Goal: Task Accomplishment & Management: Manage account settings

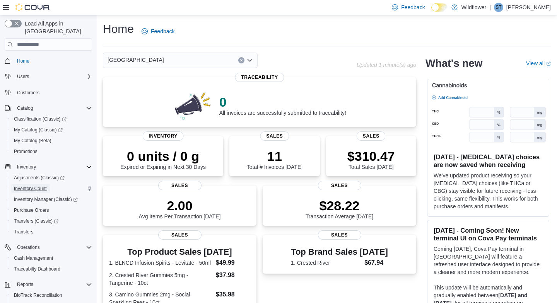
click at [29, 186] on span "Inventory Count" at bounding box center [30, 189] width 33 height 6
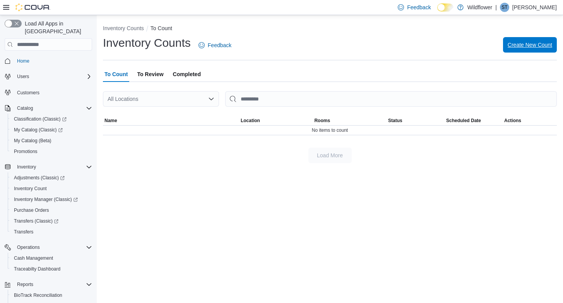
click at [533, 46] on span "Create New Count" at bounding box center [529, 45] width 44 height 8
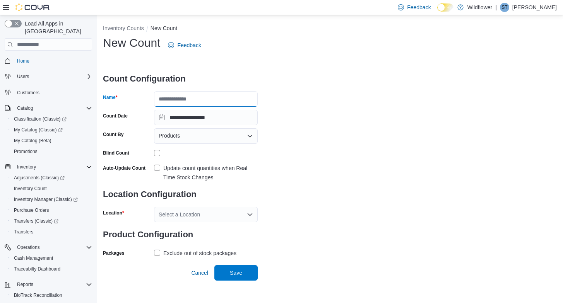
click at [238, 97] on input "Name" at bounding box center [206, 98] width 104 height 15
type input "**********"
click at [158, 170] on label "Update count quantities when Real Time Stock Changes" at bounding box center [206, 173] width 104 height 19
click at [250, 215] on icon "Open list of options" at bounding box center [249, 214] width 5 height 2
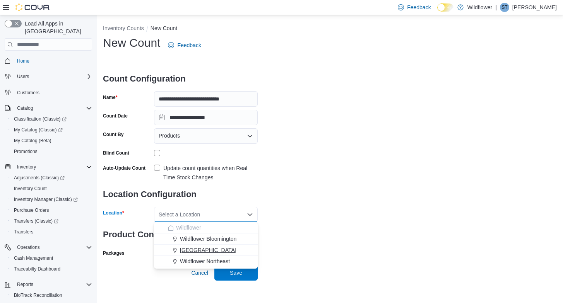
click at [236, 250] on div "[GEOGRAPHIC_DATA]" at bounding box center [210, 250] width 85 height 8
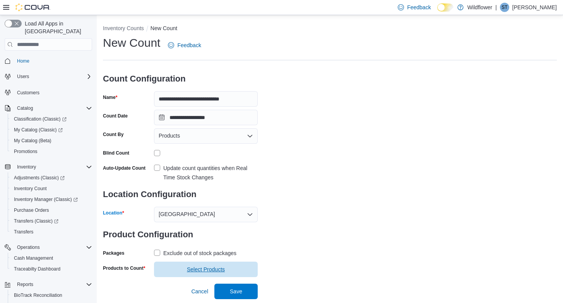
click at [211, 270] on span "Select Products" at bounding box center [206, 270] width 38 height 8
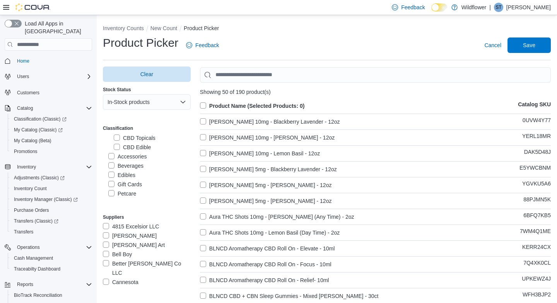
scroll to position [131, 0]
click at [111, 153] on label "Accessories" at bounding box center [127, 155] width 38 height 9
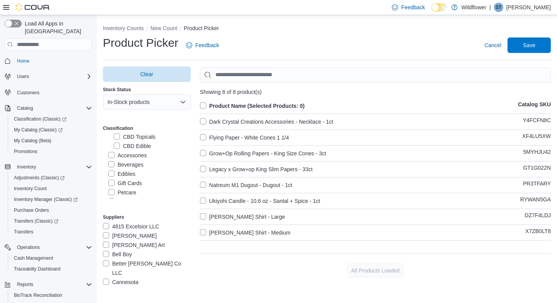
click at [111, 172] on label "Edibles" at bounding box center [121, 173] width 27 height 9
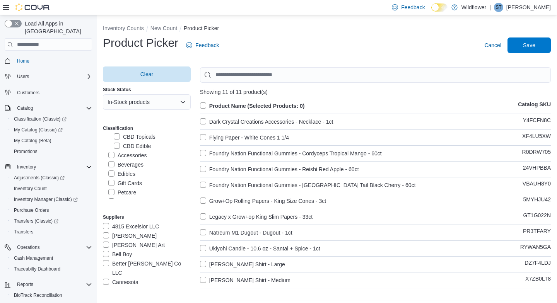
click at [201, 104] on label "Product Name (Selected Products: 0)" at bounding box center [252, 105] width 105 height 9
click at [534, 46] on span "Save" at bounding box center [529, 45] width 12 height 8
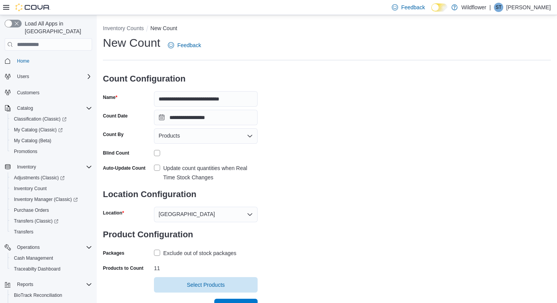
scroll to position [11, 0]
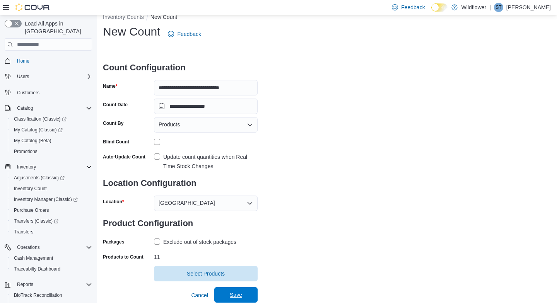
click at [240, 294] on span "Save" at bounding box center [236, 295] width 12 height 8
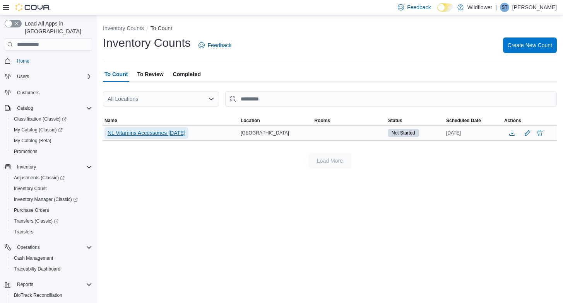
click at [171, 133] on span "NL Vitamins Accessories [DATE]" at bounding box center [146, 133] width 78 height 8
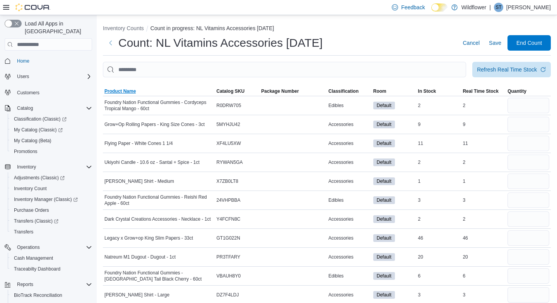
click at [120, 91] on span "Product Name" at bounding box center [119, 91] width 31 height 6
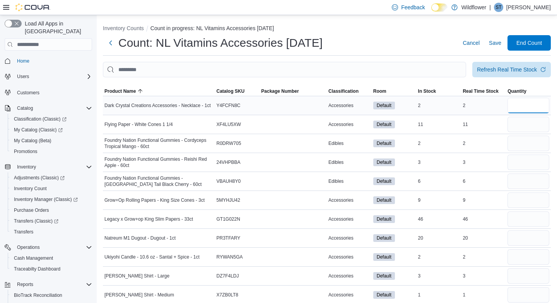
click at [536, 110] on input "number" at bounding box center [528, 105] width 42 height 15
type input "*"
click at [534, 145] on input "number" at bounding box center [528, 143] width 42 height 15
type input "*"
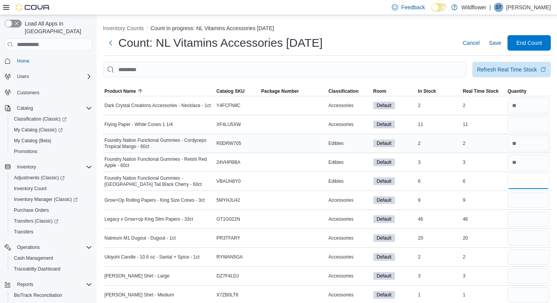
type input "*"
type input "**"
type input "*"
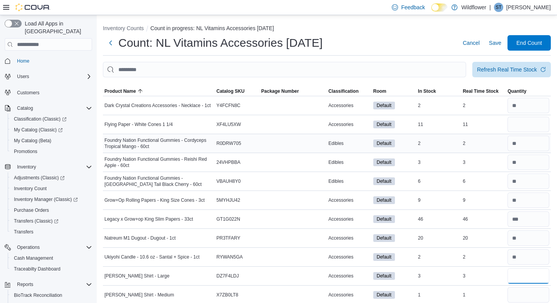
scroll to position [7, 0]
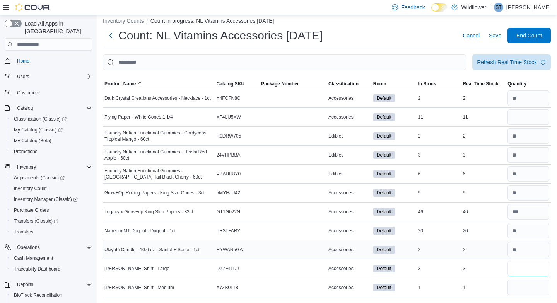
type input "*"
click at [527, 121] on input "number" at bounding box center [528, 116] width 42 height 15
type input "**"
click at [529, 173] on input "number" at bounding box center [528, 173] width 42 height 15
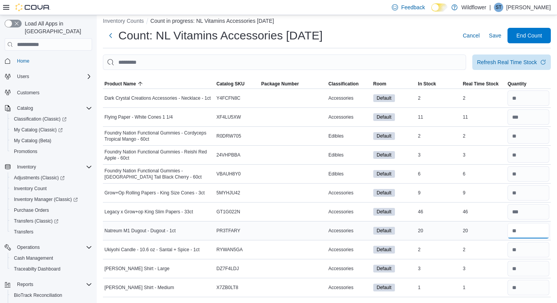
click at [527, 229] on input "number" at bounding box center [528, 230] width 42 height 15
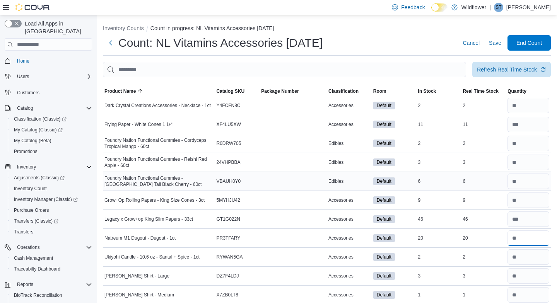
type input "**"
click at [532, 184] on input "number" at bounding box center [528, 181] width 42 height 15
type input "*"
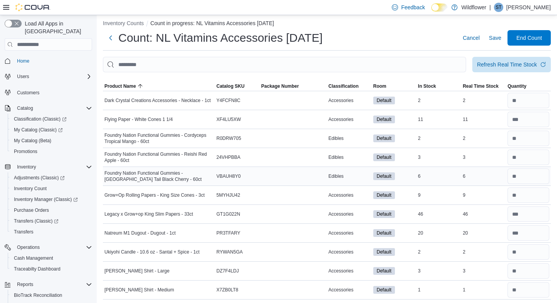
scroll to position [7, 0]
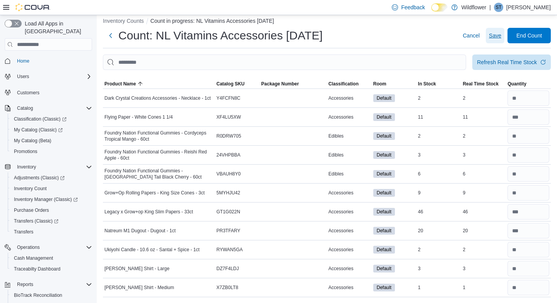
click at [501, 34] on span "Save" at bounding box center [495, 36] width 12 height 8
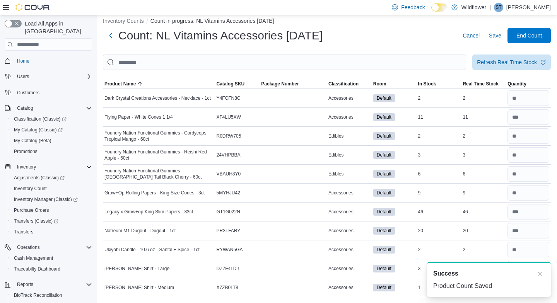
scroll to position [0, 0]
click at [529, 33] on span "End Count" at bounding box center [529, 35] width 26 height 8
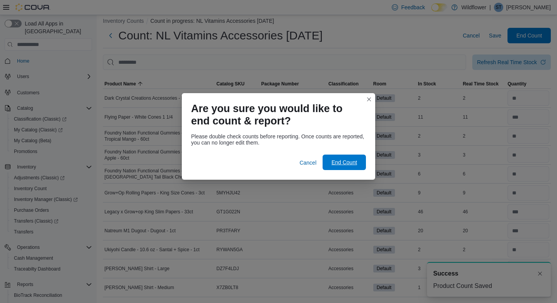
click at [344, 162] on span "End Count" at bounding box center [344, 163] width 26 height 8
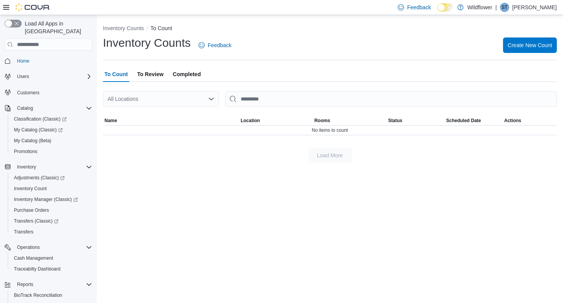
click at [143, 74] on span "To Review" at bounding box center [150, 74] width 26 height 15
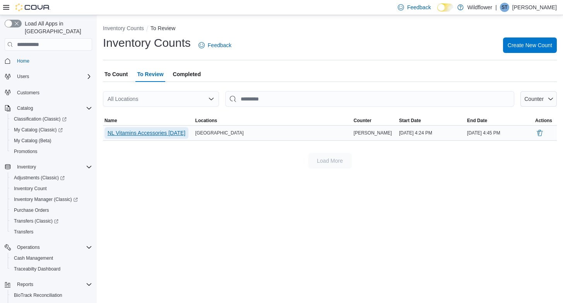
click at [153, 136] on span "NL Vitamins Accessories [DATE]" at bounding box center [146, 133] width 78 height 8
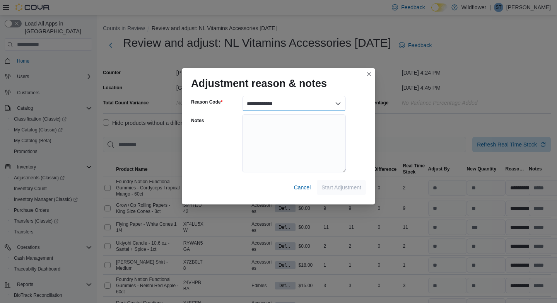
click at [340, 103] on select "**********" at bounding box center [294, 103] width 104 height 15
select select "**********"
click at [242, 96] on select "**********" at bounding box center [294, 103] width 104 height 15
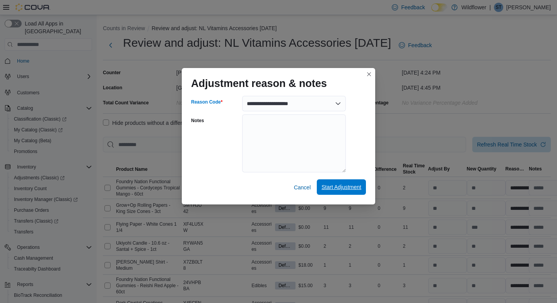
click at [333, 182] on span "Start Adjustment" at bounding box center [341, 186] width 40 height 15
select select "**********"
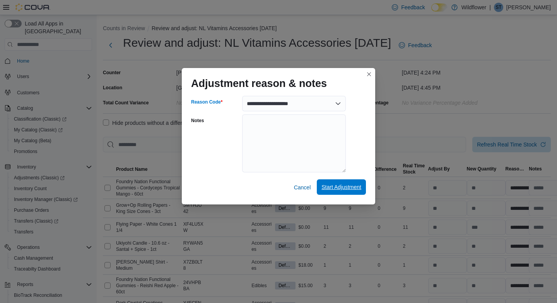
select select "**********"
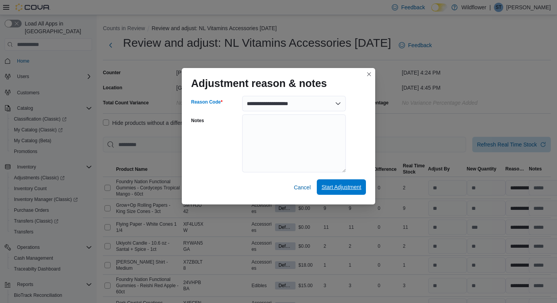
select select "**********"
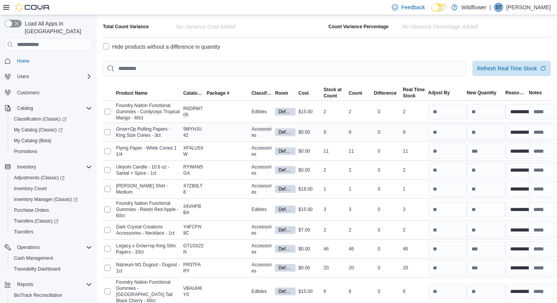
scroll to position [119, 0]
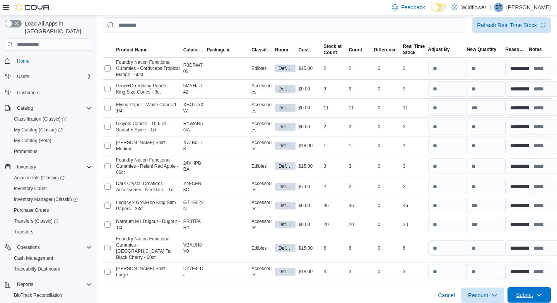
click at [531, 291] on span "Submit" at bounding box center [524, 295] width 17 height 8
click at [510, 255] on span "Submit Adjustments" at bounding box center [499, 255] width 48 height 8
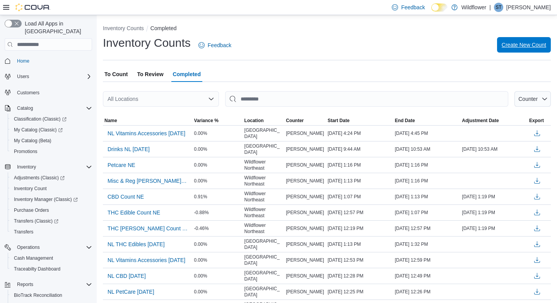
click at [518, 45] on span "Create New Count" at bounding box center [523, 45] width 44 height 8
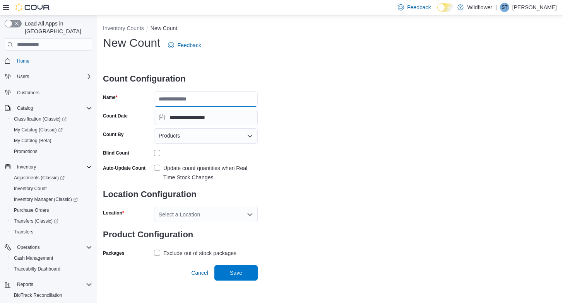
click at [176, 99] on input "Name" at bounding box center [206, 98] width 104 height 15
type input "**********"
click at [160, 166] on label "Update count quantities when Real Time Stock Changes" at bounding box center [206, 173] width 104 height 19
click at [250, 214] on icon "Open list of options" at bounding box center [250, 214] width 6 height 6
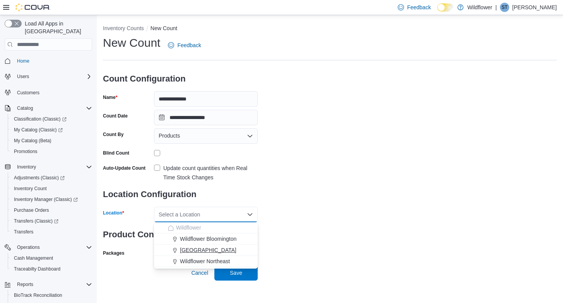
click at [236, 251] on div "[GEOGRAPHIC_DATA]" at bounding box center [210, 250] width 85 height 8
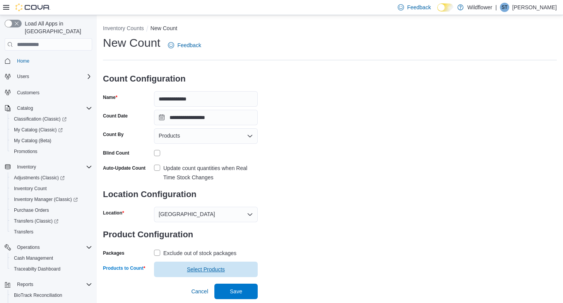
click at [225, 270] on span "Select Products" at bounding box center [206, 270] width 38 height 8
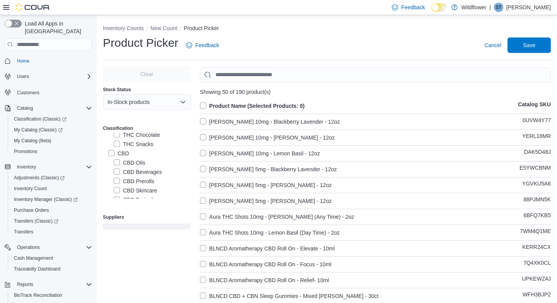
scroll to position [73, 0]
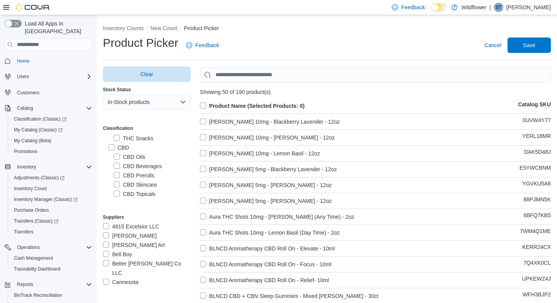
click at [118, 156] on label "CBD Oils" at bounding box center [130, 156] width 32 height 9
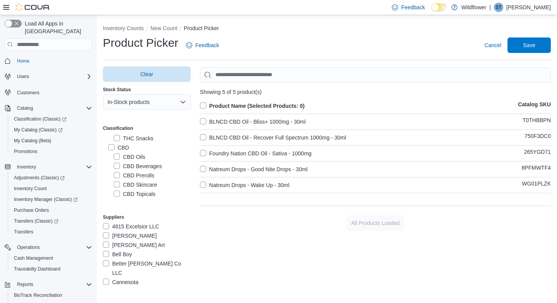
click at [118, 176] on label "CBD Prerolls" at bounding box center [134, 175] width 41 height 9
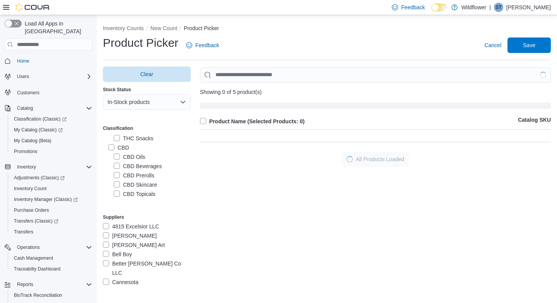
click at [117, 187] on label "CBD Skincare" at bounding box center [135, 184] width 43 height 9
click at [118, 194] on label "CBD Topicals" at bounding box center [135, 193] width 42 height 9
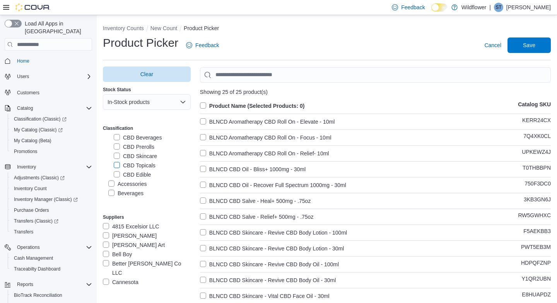
scroll to position [110, 0]
click at [118, 165] on label "CBD Edible" at bounding box center [132, 166] width 37 height 9
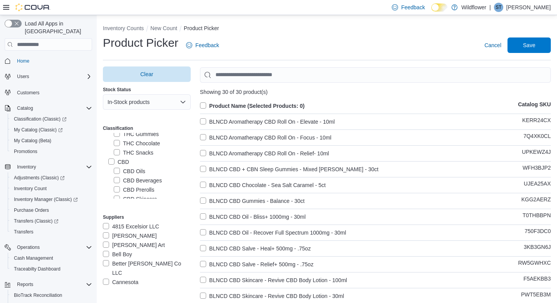
scroll to position [60, 0]
click at [204, 104] on label "Product Name (Selected Products: 0)" at bounding box center [252, 105] width 105 height 9
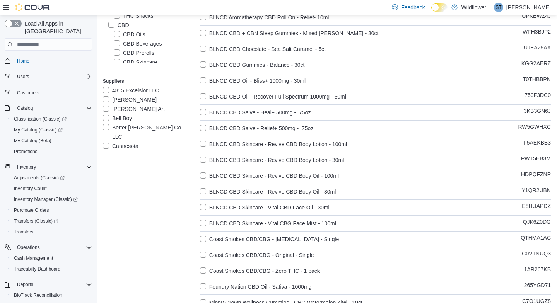
scroll to position [0, 0]
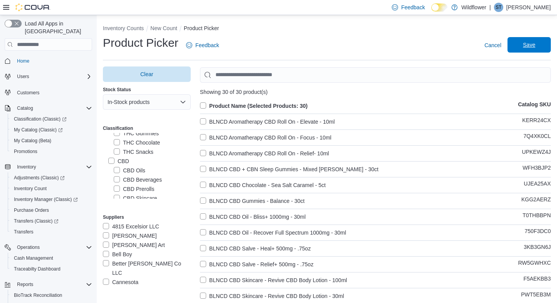
click at [532, 46] on span "Save" at bounding box center [529, 45] width 12 height 8
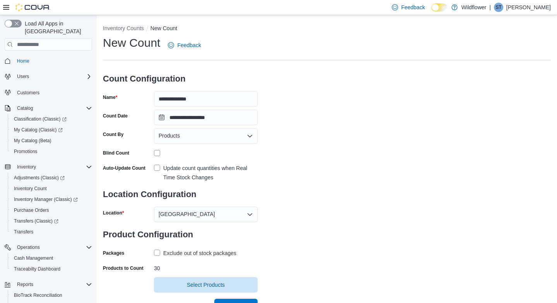
scroll to position [11, 0]
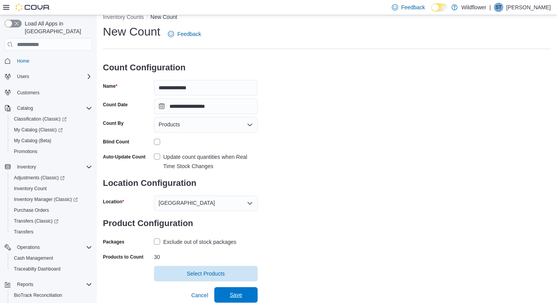
click at [224, 295] on span "Save" at bounding box center [236, 294] width 34 height 15
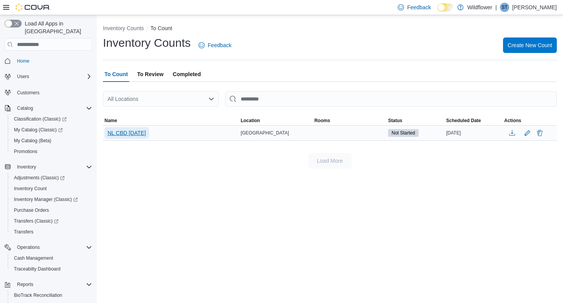
click at [142, 133] on span "NL CBD [DATE]" at bounding box center [126, 133] width 38 height 8
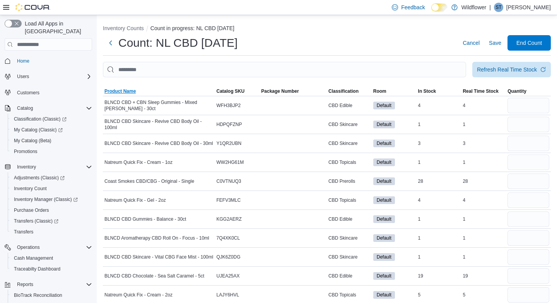
click at [125, 92] on span "Product Name" at bounding box center [119, 91] width 31 height 6
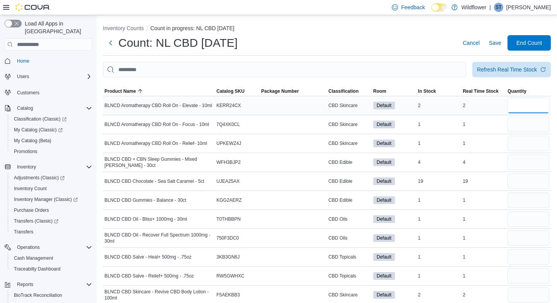
click at [529, 105] on input "number" at bounding box center [528, 105] width 42 height 15
type input "*"
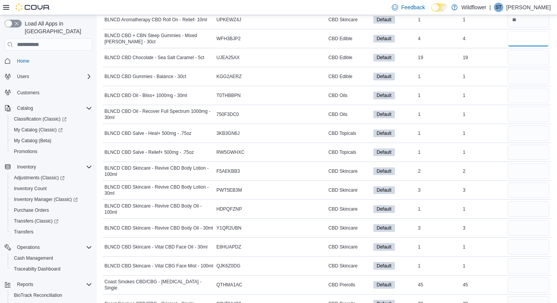
scroll to position [141, 0]
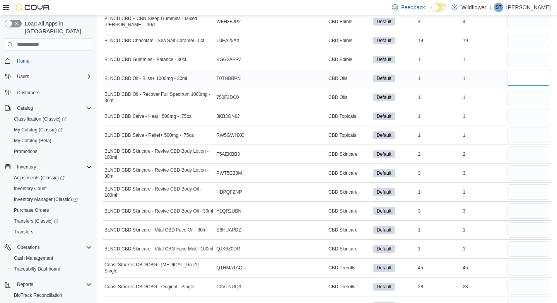
click at [527, 79] on input "number" at bounding box center [528, 78] width 42 height 15
type input "*"
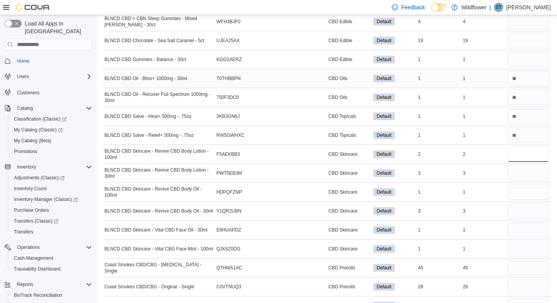
type input "*"
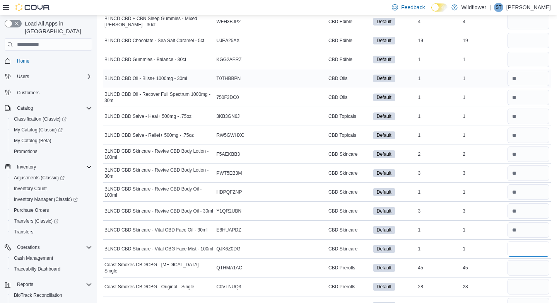
type input "*"
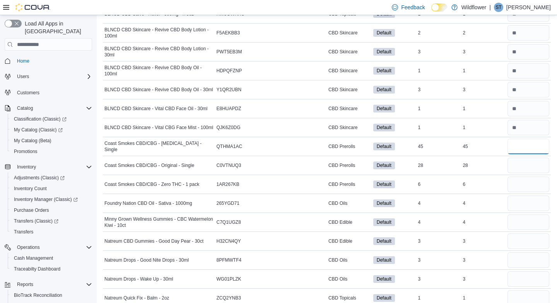
scroll to position [263, 0]
click at [523, 205] on input "number" at bounding box center [528, 202] width 42 height 15
type input "*"
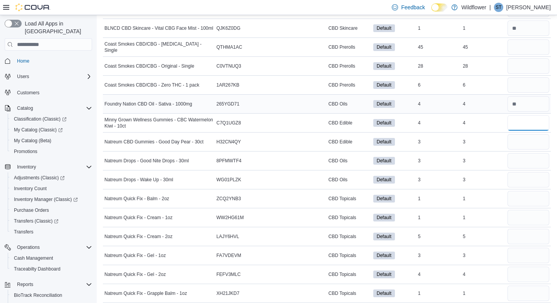
scroll to position [367, 0]
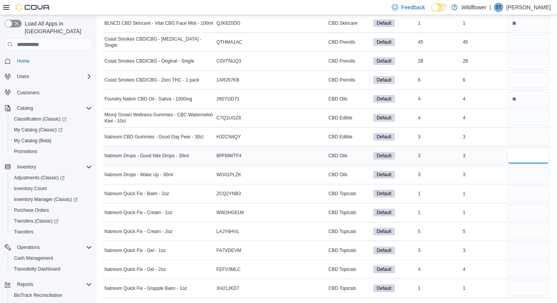
click at [534, 160] on input "number" at bounding box center [528, 155] width 42 height 15
type input "*"
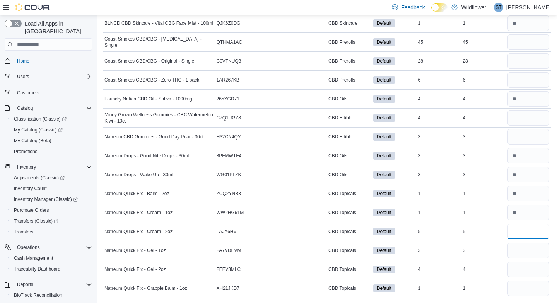
type input "*"
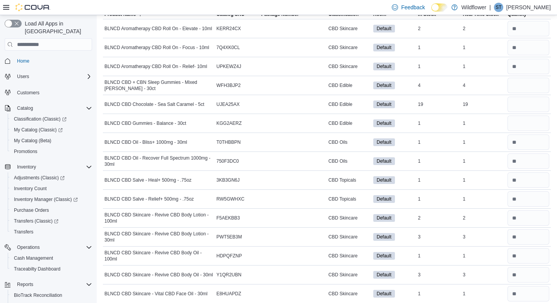
scroll to position [0, 0]
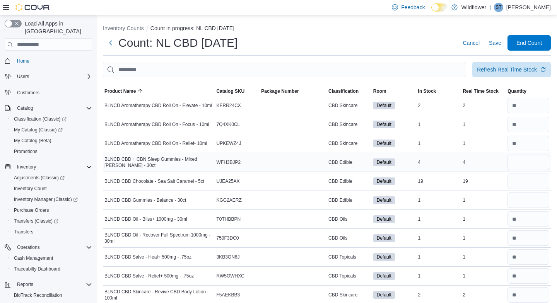
type input "*"
click at [529, 165] on input "number" at bounding box center [528, 162] width 42 height 15
type input "*"
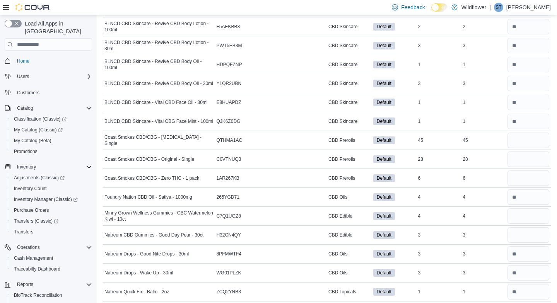
scroll to position [277, 0]
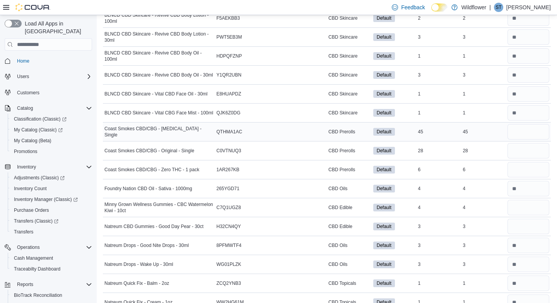
type input "*"
click at [526, 131] on input "number" at bounding box center [528, 131] width 42 height 15
type input "**"
type input "*"
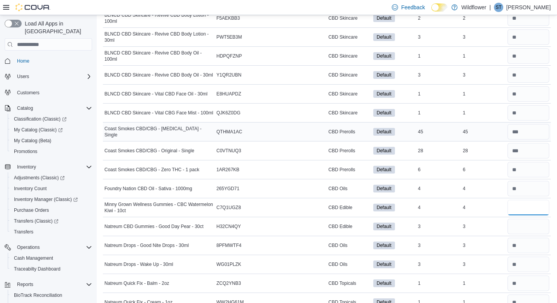
type input "*"
drag, startPoint x: 526, startPoint y: 131, endPoint x: 525, endPoint y: 142, distance: 10.9
click at [526, 131] on input "number" at bounding box center [528, 131] width 42 height 15
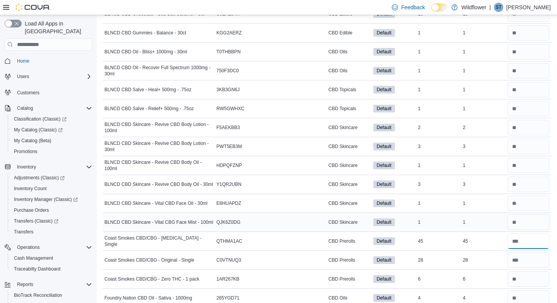
scroll to position [0, 0]
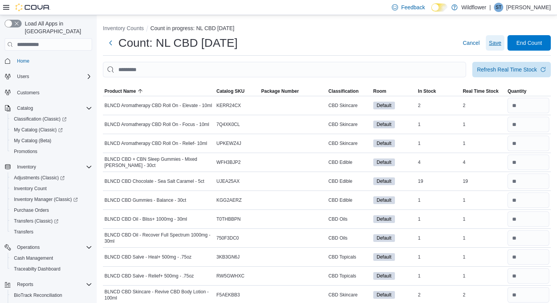
click at [499, 43] on span "Save" at bounding box center [495, 43] width 12 height 8
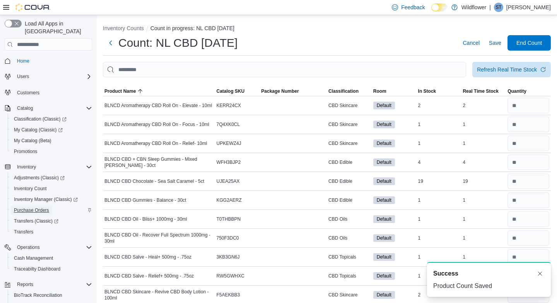
click at [36, 207] on span "Purchase Orders" at bounding box center [31, 210] width 35 height 6
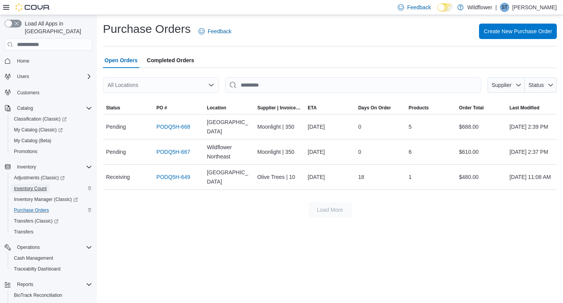
click at [34, 186] on span "Inventory Count" at bounding box center [30, 189] width 33 height 6
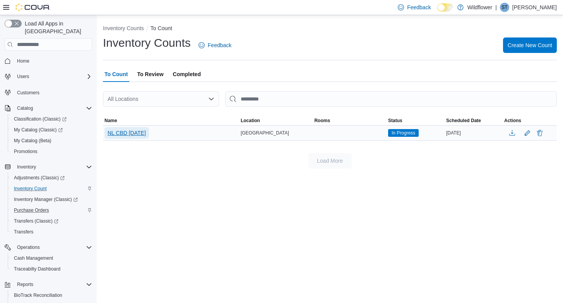
click at [133, 130] on span "NL CBD [DATE]" at bounding box center [126, 133] width 38 height 8
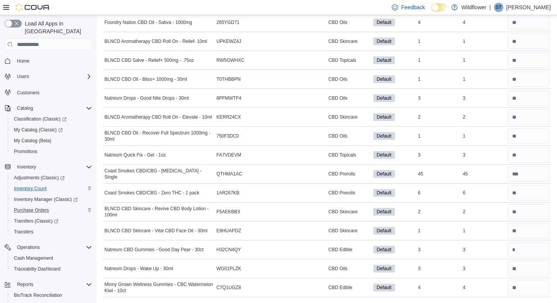
scroll to position [367, 0]
click at [527, 250] on input "number" at bounding box center [528, 249] width 42 height 15
type input "*"
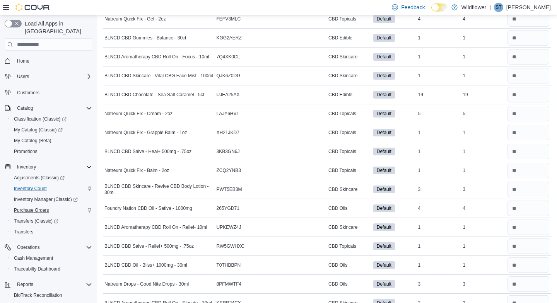
scroll to position [179, 0]
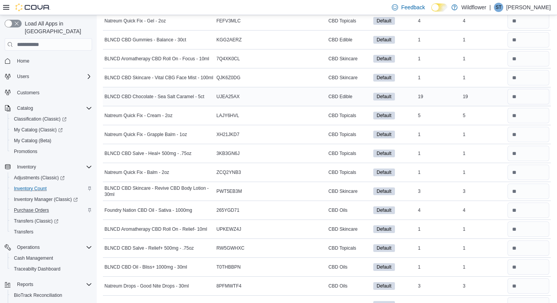
click at [532, 104] on div at bounding box center [528, 96] width 45 height 19
click at [533, 97] on input "number" at bounding box center [528, 96] width 42 height 15
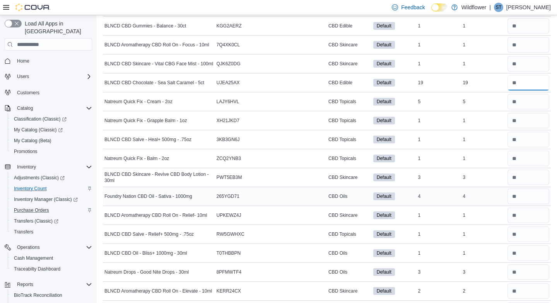
scroll to position [0, 0]
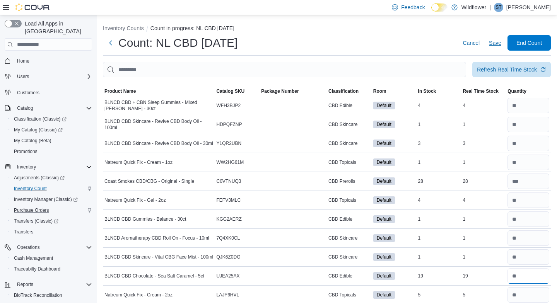
type input "**"
click at [500, 44] on span "Save" at bounding box center [495, 43] width 12 height 8
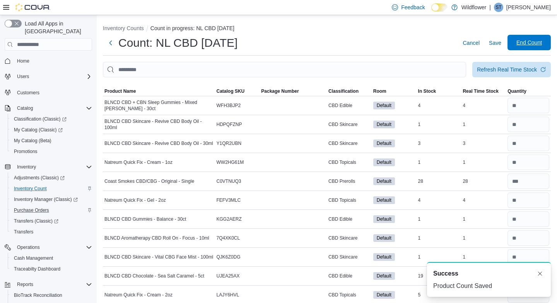
click at [540, 41] on span "End Count" at bounding box center [529, 43] width 26 height 8
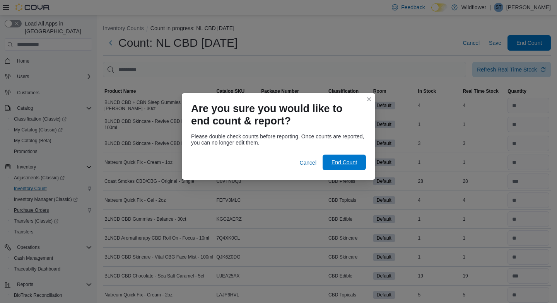
click at [352, 158] on span "End Count" at bounding box center [344, 162] width 34 height 15
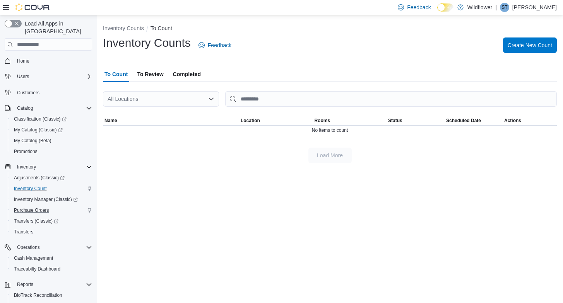
click at [155, 74] on span "To Review" at bounding box center [150, 74] width 26 height 15
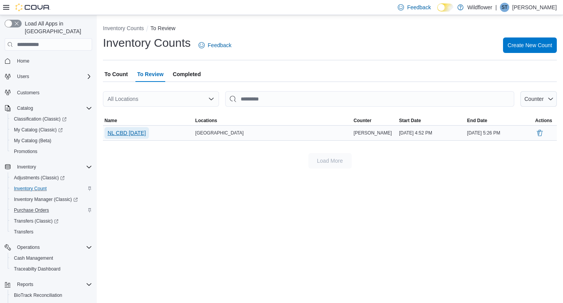
click at [138, 135] on span "NL CBD [DATE]" at bounding box center [126, 133] width 38 height 8
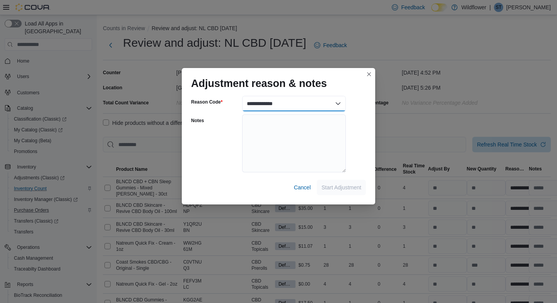
click at [337, 101] on select "**********" at bounding box center [294, 103] width 104 height 15
select select "**********"
click at [242, 96] on select "**********" at bounding box center [294, 103] width 104 height 15
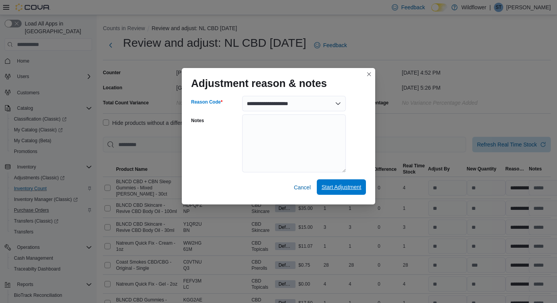
click at [331, 189] on span "Start Adjustment" at bounding box center [341, 187] width 40 height 8
select select "**********"
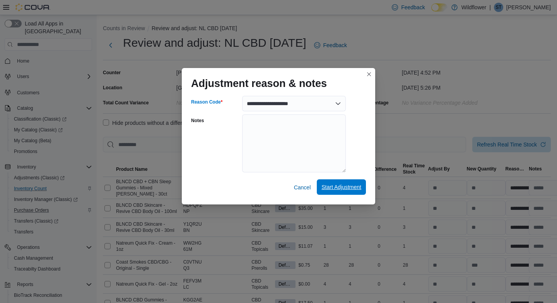
select select "**********"
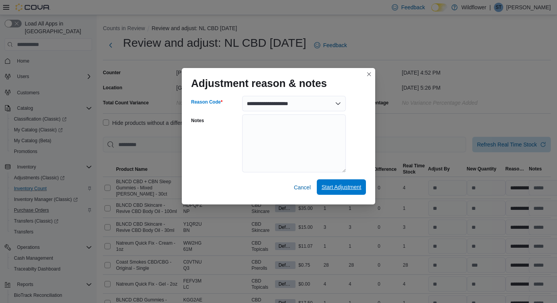
select select "**********"
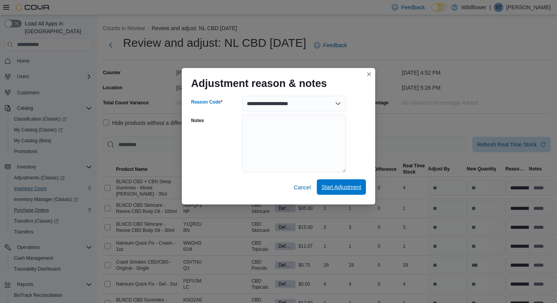
select select "**********"
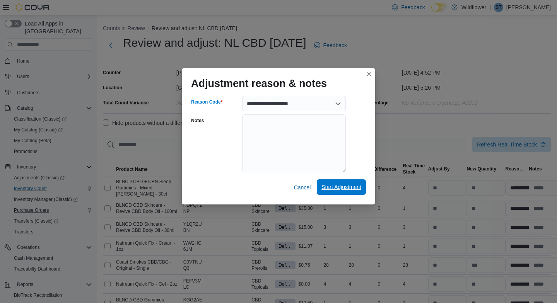
select select "**********"
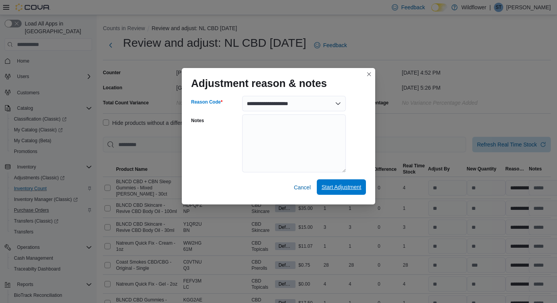
select select "**********"
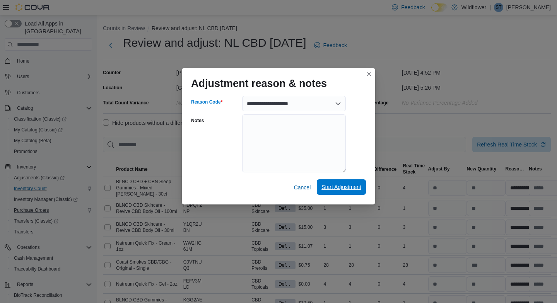
select select "**********"
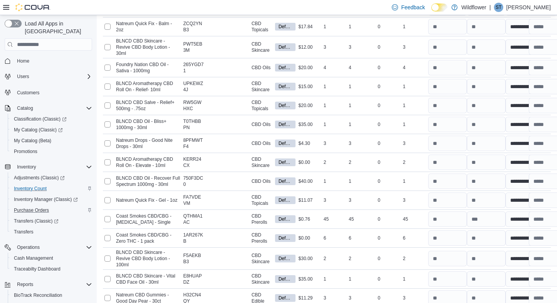
scroll to position [486, 0]
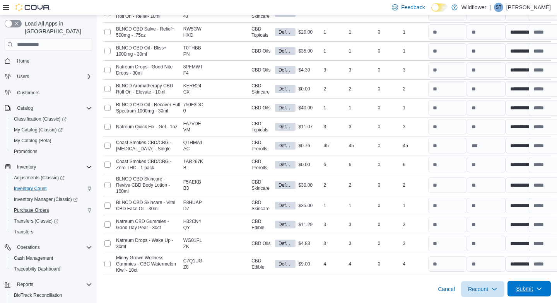
click at [521, 289] on span "Submit" at bounding box center [524, 289] width 17 height 8
click at [508, 254] on span "Submit Adjustments" at bounding box center [499, 258] width 48 height 8
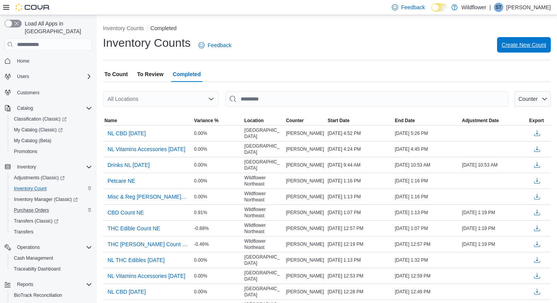
click at [522, 46] on span "Create New Count" at bounding box center [523, 45] width 44 height 8
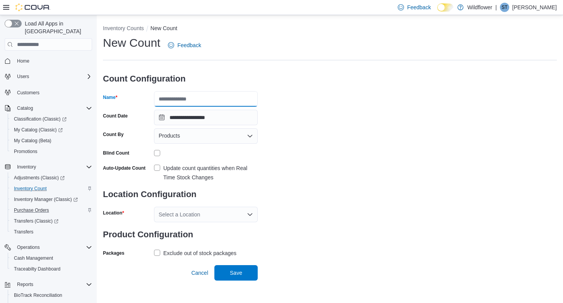
click at [191, 97] on input "Name" at bounding box center [206, 98] width 104 height 15
type input "**********"
click at [159, 167] on label "Update count quantities when Real Time Stock Changes" at bounding box center [206, 173] width 104 height 19
click at [251, 212] on icon "Open list of options" at bounding box center [250, 214] width 6 height 6
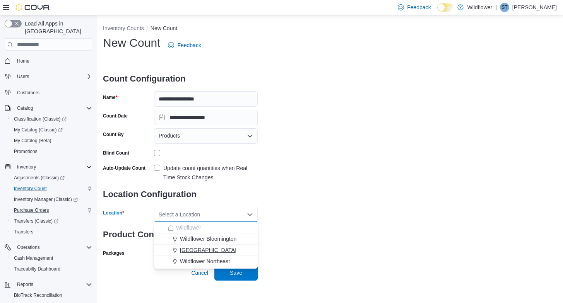
click at [241, 251] on div "[GEOGRAPHIC_DATA]" at bounding box center [210, 250] width 85 height 8
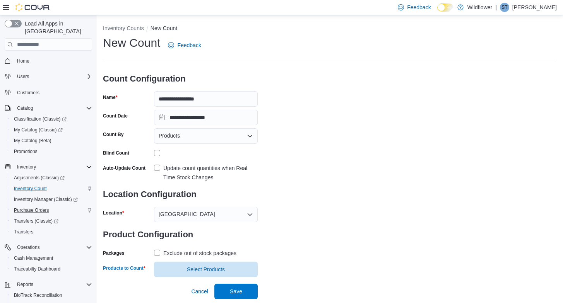
click at [222, 267] on span "Select Products" at bounding box center [206, 270] width 38 height 8
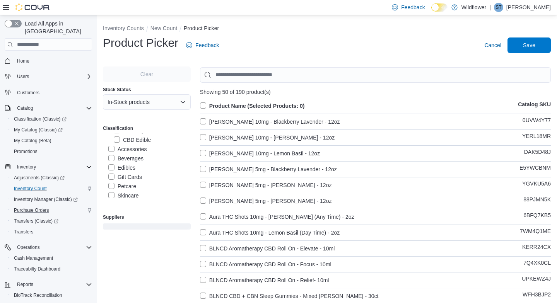
scroll to position [143, 0]
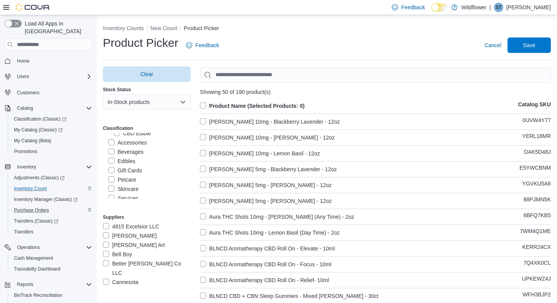
click at [113, 179] on label "Petcare" at bounding box center [122, 179] width 28 height 9
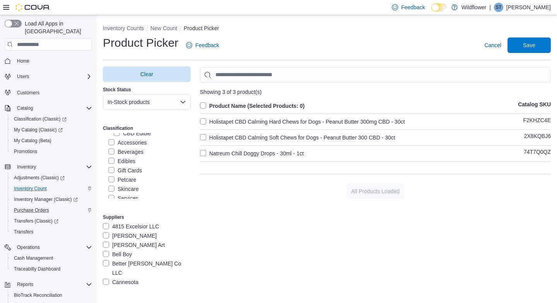
click at [204, 103] on label "Product Name (Selected Products: 0)" at bounding box center [252, 105] width 105 height 9
click at [535, 47] on span "Save" at bounding box center [529, 45] width 12 height 8
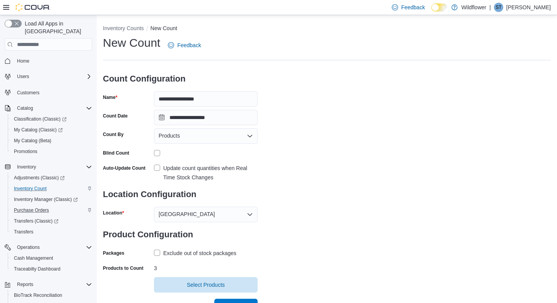
scroll to position [11, 0]
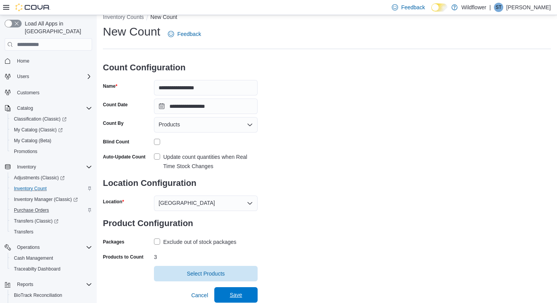
click at [237, 293] on span "Save" at bounding box center [236, 295] width 12 height 8
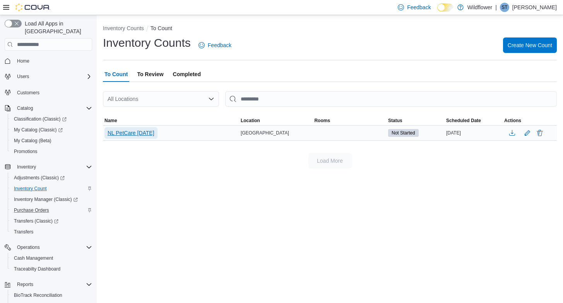
click at [143, 133] on span "NL PetCare [DATE]" at bounding box center [130, 133] width 47 height 8
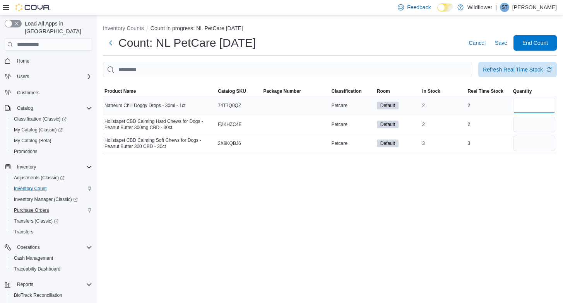
click at [533, 106] on input "number" at bounding box center [534, 105] width 42 height 15
type input "*"
click at [502, 43] on span "Save" at bounding box center [501, 43] width 12 height 8
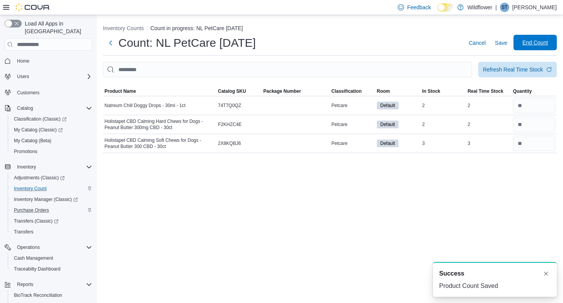
click at [535, 43] on span "End Count" at bounding box center [535, 43] width 26 height 8
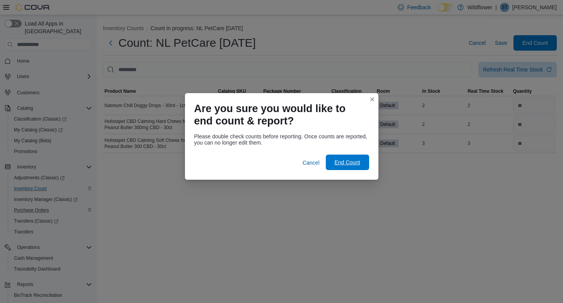
click at [342, 162] on span "End Count" at bounding box center [347, 163] width 26 height 8
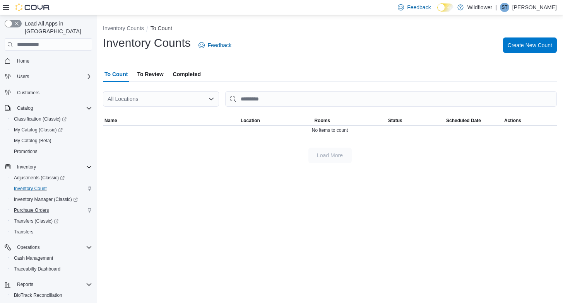
click at [162, 73] on span "To Review" at bounding box center [150, 74] width 26 height 15
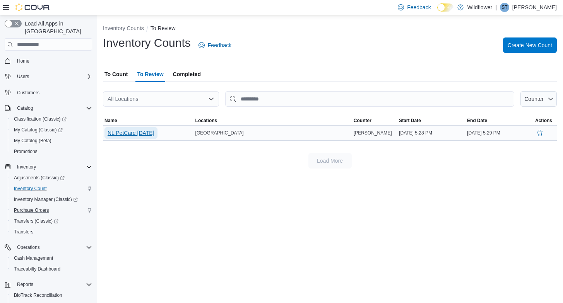
click at [145, 134] on span "NL PetCare [DATE]" at bounding box center [130, 133] width 47 height 8
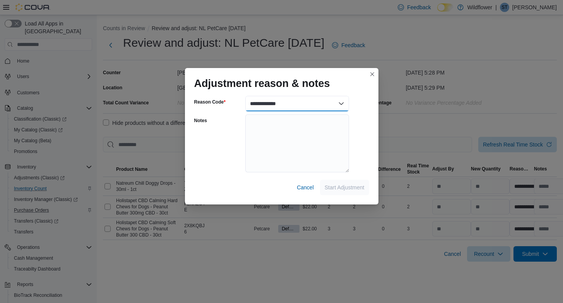
click at [340, 104] on select "**********" at bounding box center [297, 103] width 104 height 15
select select "**********"
click at [245, 96] on select "**********" at bounding box center [297, 103] width 104 height 15
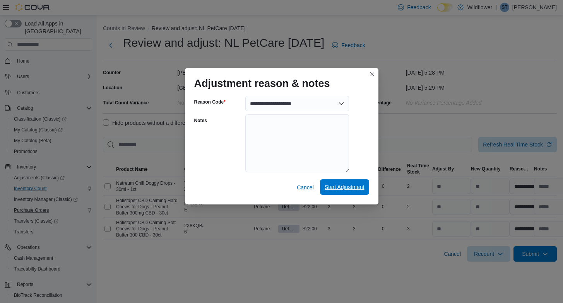
click at [334, 187] on span "Start Adjustment" at bounding box center [344, 187] width 40 height 8
select select "**********"
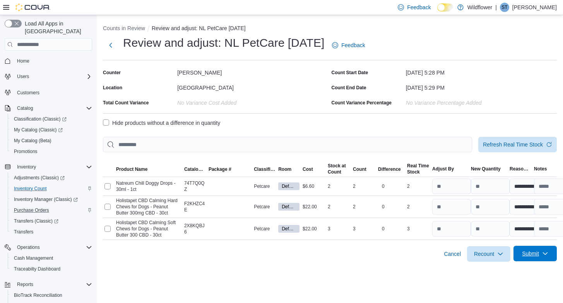
click at [525, 254] on span "Submit" at bounding box center [530, 254] width 17 height 8
click at [512, 217] on span "Submit Adjustments" at bounding box center [505, 220] width 48 height 8
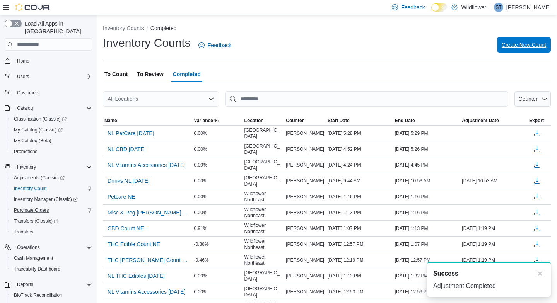
click at [521, 46] on span "Create New Count" at bounding box center [523, 45] width 44 height 8
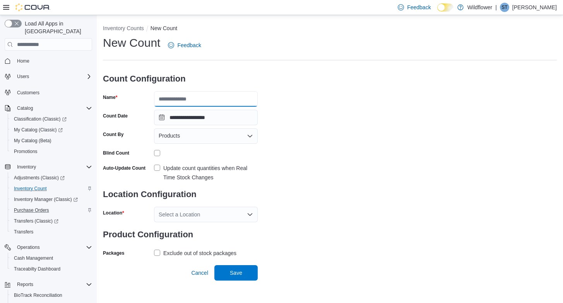
click at [199, 99] on input "Name" at bounding box center [206, 98] width 104 height 15
type input "**********"
click at [156, 167] on label "Update count quantities when Real Time Stock Changes" at bounding box center [206, 173] width 104 height 19
click at [247, 213] on icon "Open list of options" at bounding box center [249, 214] width 5 height 2
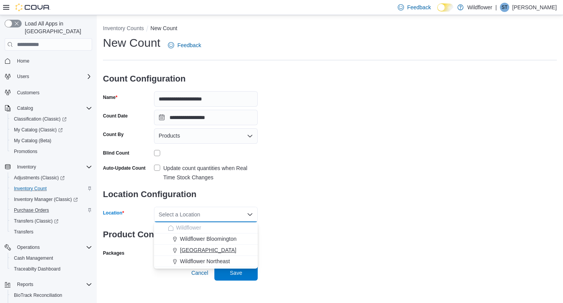
click at [230, 247] on span "[GEOGRAPHIC_DATA]" at bounding box center [208, 250] width 56 height 8
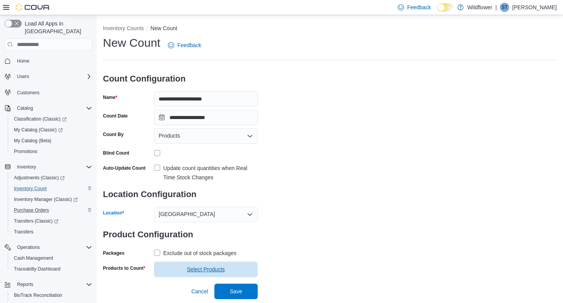
click at [204, 272] on span "Select Products" at bounding box center [206, 270] width 38 height 8
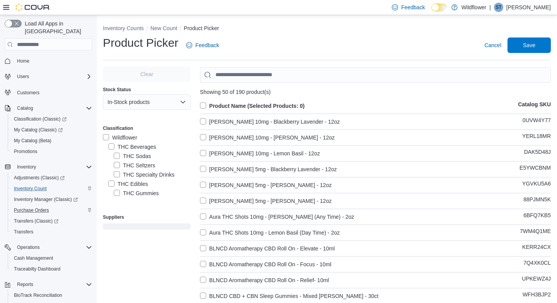
click at [109, 183] on label "THC Edibles" at bounding box center [128, 183] width 40 height 9
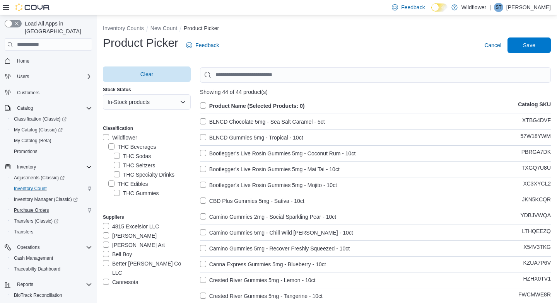
click at [206, 104] on label "Product Name (Selected Products: 0)" at bounding box center [252, 105] width 105 height 9
click at [532, 43] on span "Save" at bounding box center [529, 45] width 12 height 8
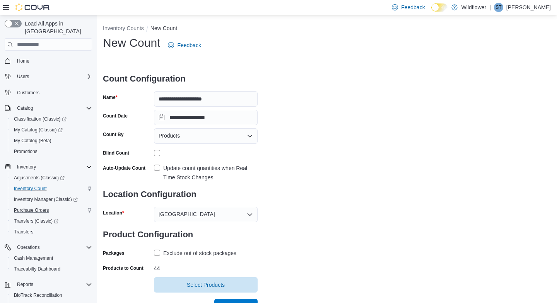
scroll to position [11, 0]
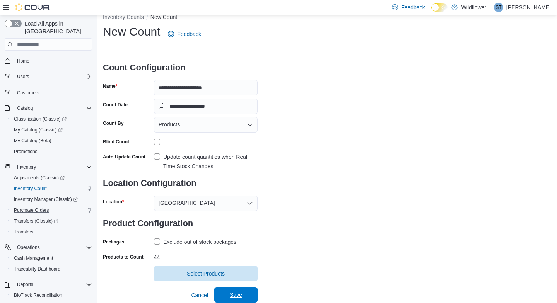
click at [234, 293] on span "Save" at bounding box center [236, 295] width 12 height 8
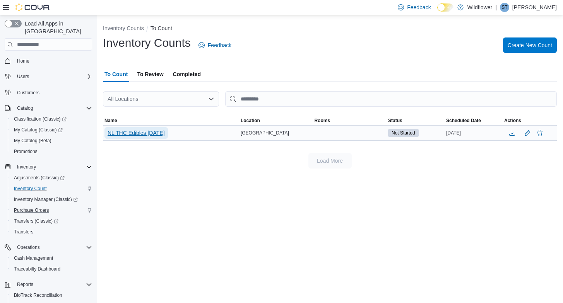
click at [137, 133] on span "NL THC Edibles [DATE]" at bounding box center [135, 133] width 57 height 8
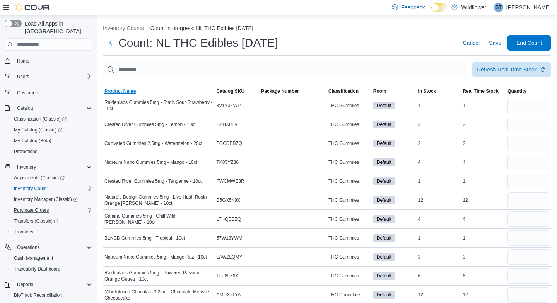
click at [117, 89] on span "Product Name" at bounding box center [119, 91] width 31 height 6
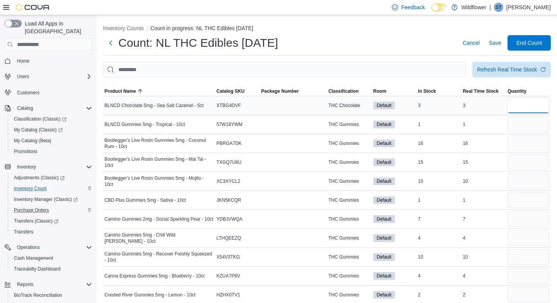
click at [527, 102] on input "number" at bounding box center [528, 105] width 42 height 15
type input "*"
type input "**"
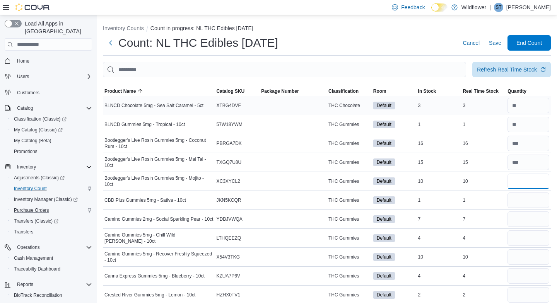
type input "**"
type input "*"
type input "**"
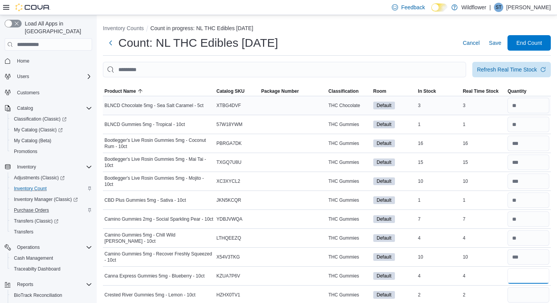
type input "*"
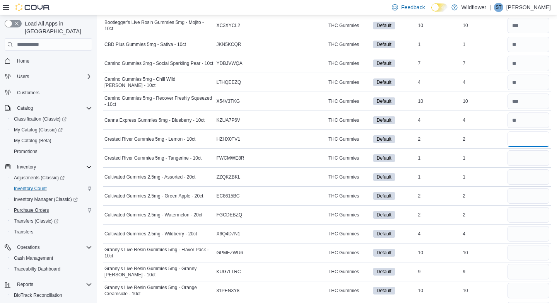
scroll to position [157, 0]
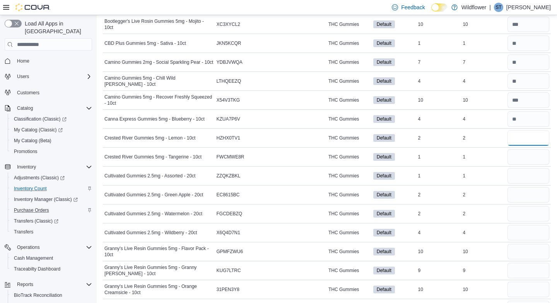
type input "*"
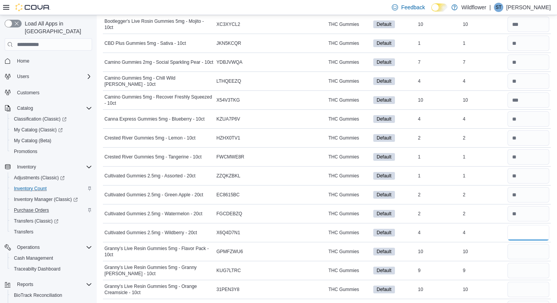
type input "*"
type input "**"
type input "*"
type input "**"
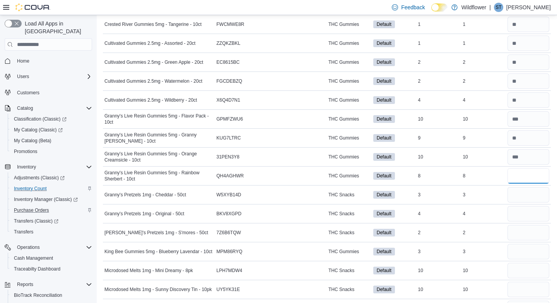
scroll to position [292, 0]
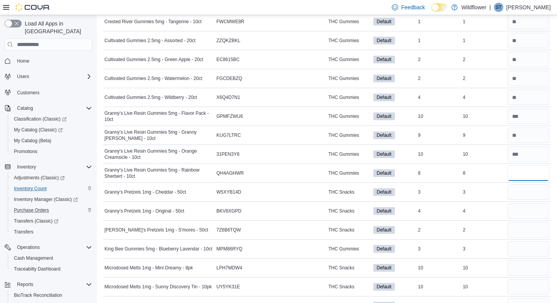
type input "*"
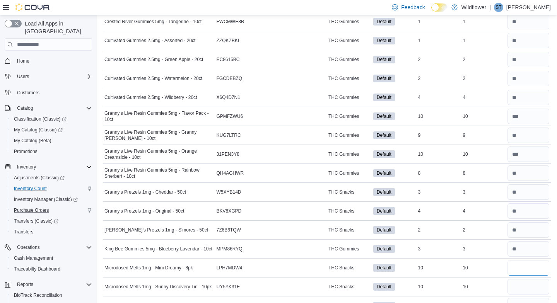
type input "**"
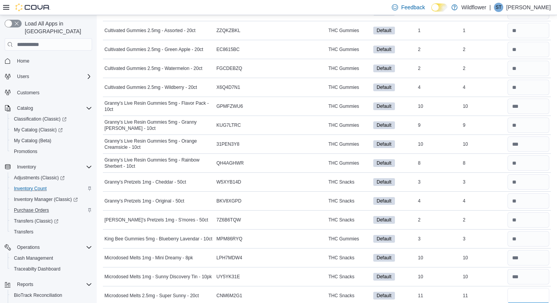
type input "**"
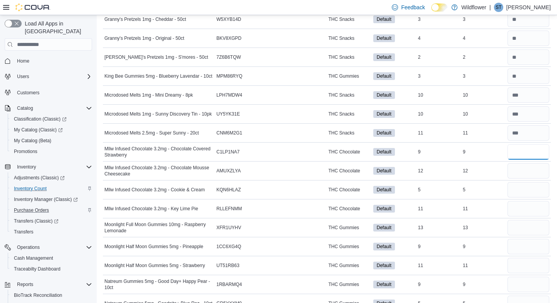
type input "*"
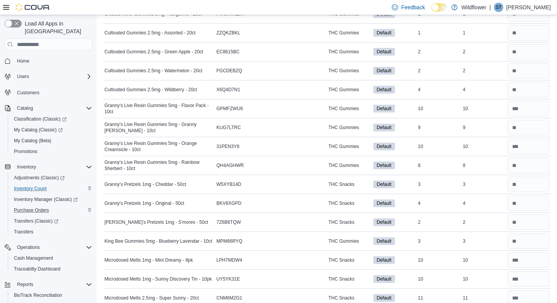
scroll to position [0, 0]
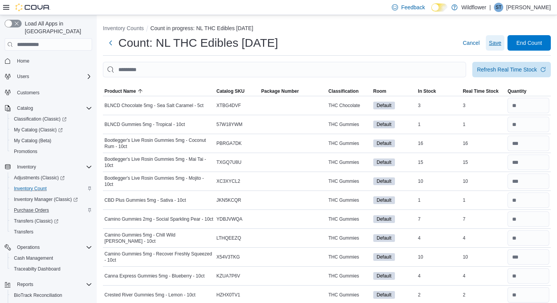
click at [500, 42] on span "Save" at bounding box center [495, 43] width 12 height 8
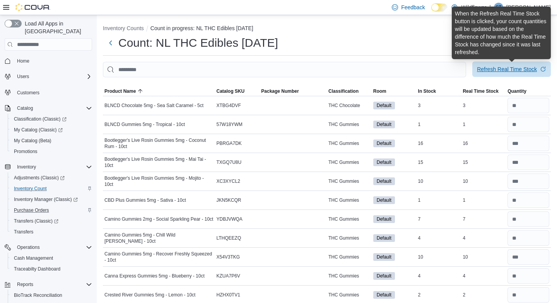
click at [510, 68] on div "Refresh Real Time Stock" at bounding box center [507, 69] width 60 height 8
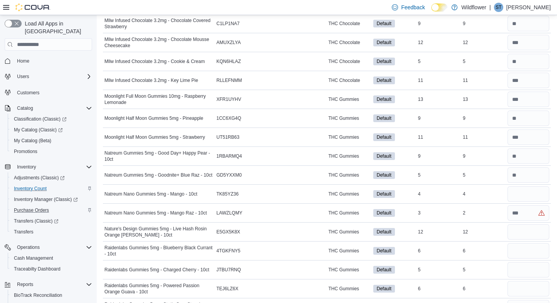
scroll to position [633, 0]
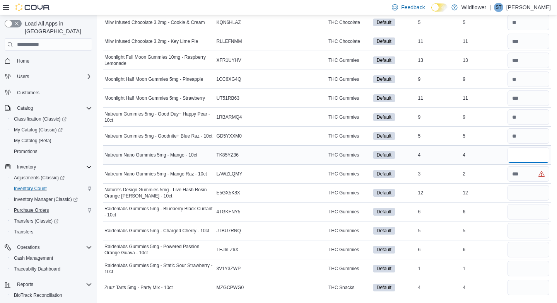
click at [529, 153] on input "number" at bounding box center [528, 154] width 42 height 15
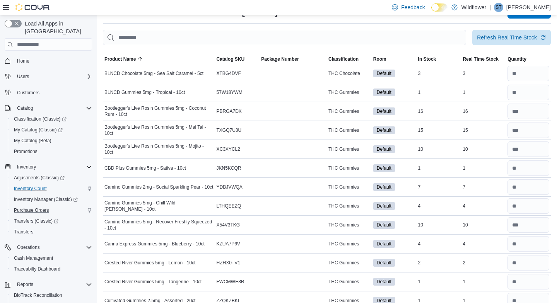
scroll to position [0, 0]
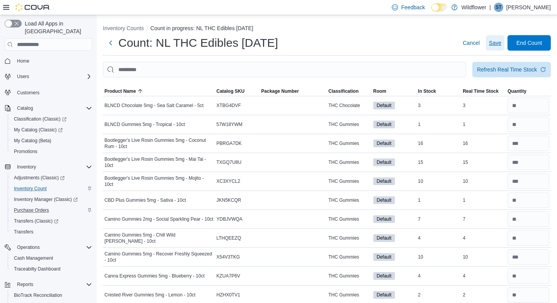
click at [501, 43] on span "Save" at bounding box center [495, 43] width 12 height 8
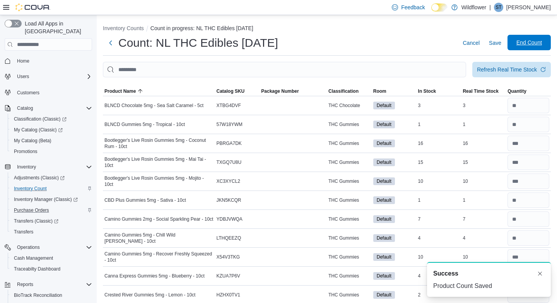
click at [526, 44] on span "End Count" at bounding box center [529, 43] width 26 height 8
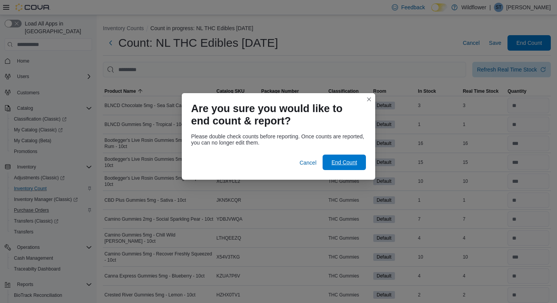
click at [343, 160] on span "End Count" at bounding box center [344, 163] width 26 height 8
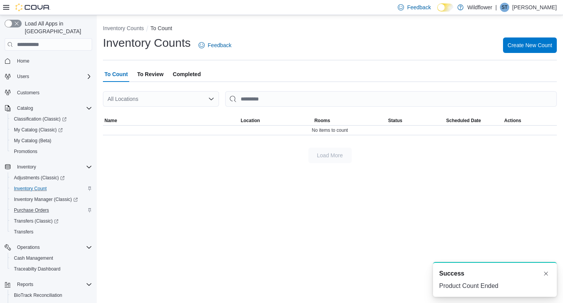
click at [155, 75] on span "To Review" at bounding box center [150, 74] width 26 height 15
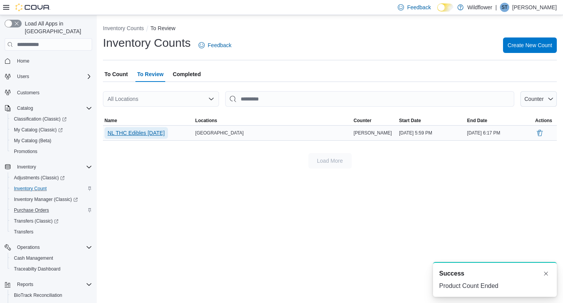
click at [141, 130] on span "NL THC Edibles [DATE]" at bounding box center [135, 133] width 57 height 8
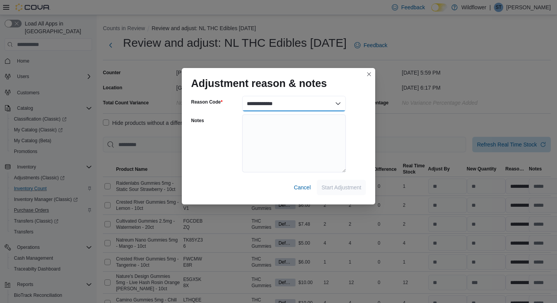
click at [339, 105] on select "**********" at bounding box center [294, 103] width 104 height 15
click at [242, 96] on select "**********" at bounding box center [294, 103] width 104 height 15
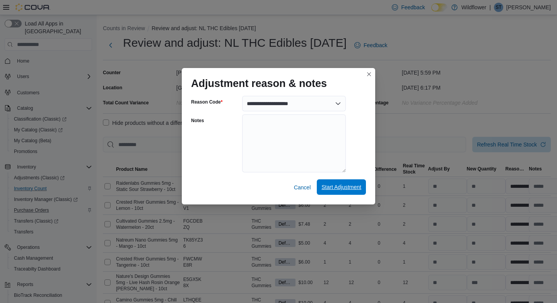
click at [336, 184] on span "Start Adjustment" at bounding box center [341, 187] width 40 height 8
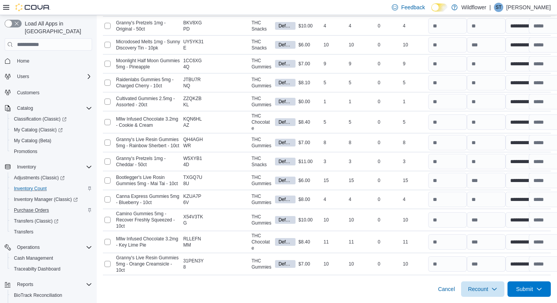
scroll to position [782, 0]
click at [527, 287] on span "Submit" at bounding box center [524, 289] width 17 height 8
click at [509, 263] on span "Submit Adjustments" at bounding box center [499, 267] width 48 height 8
